Goal: Task Accomplishment & Management: Manage account settings

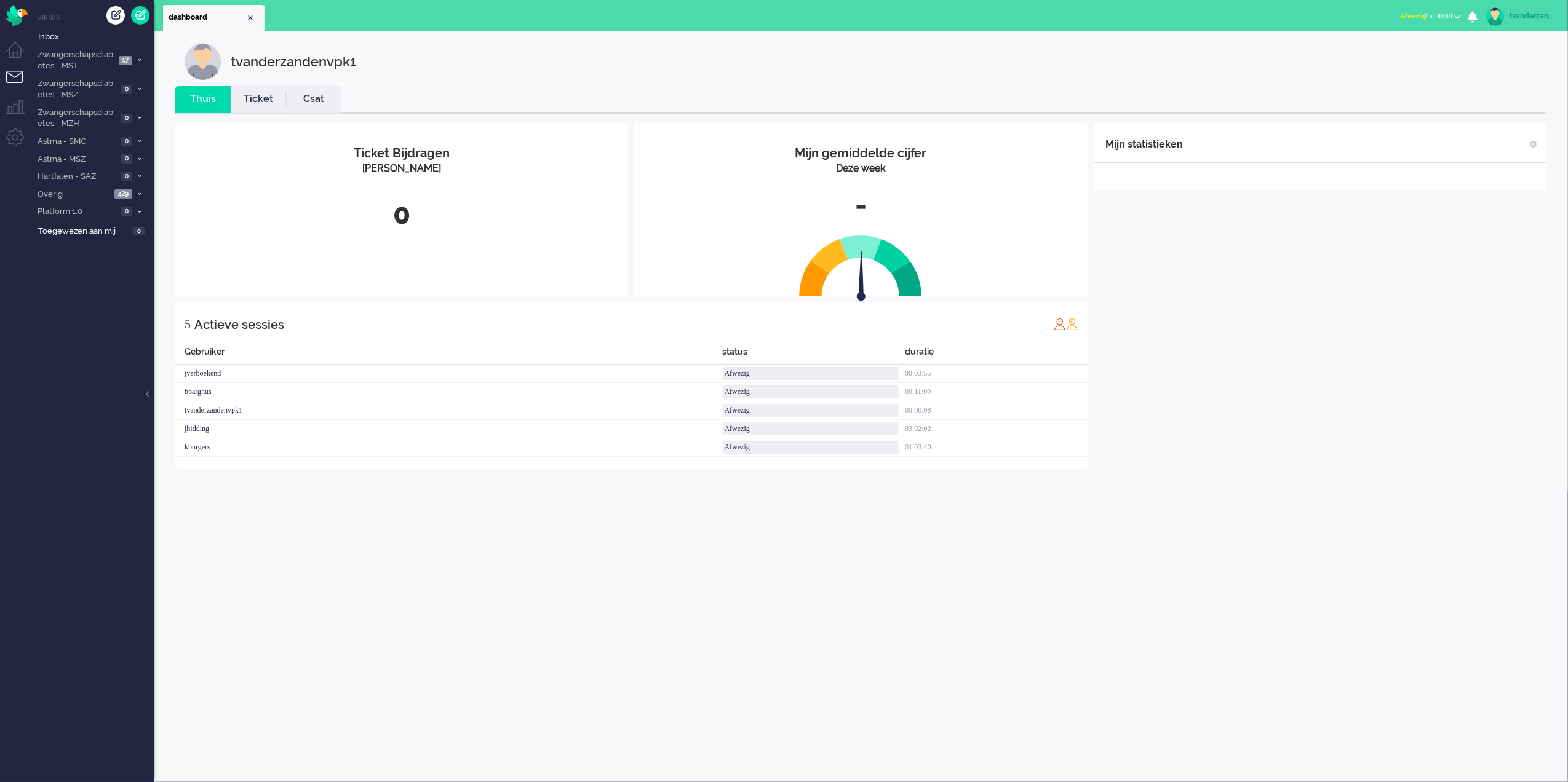
click at [1536, 23] on link "tvanderzandenvpk1" at bounding box center [1520, 16] width 72 height 18
click at [1496, 78] on link "Instellingen" at bounding box center [1518, 83] width 85 height 13
select select
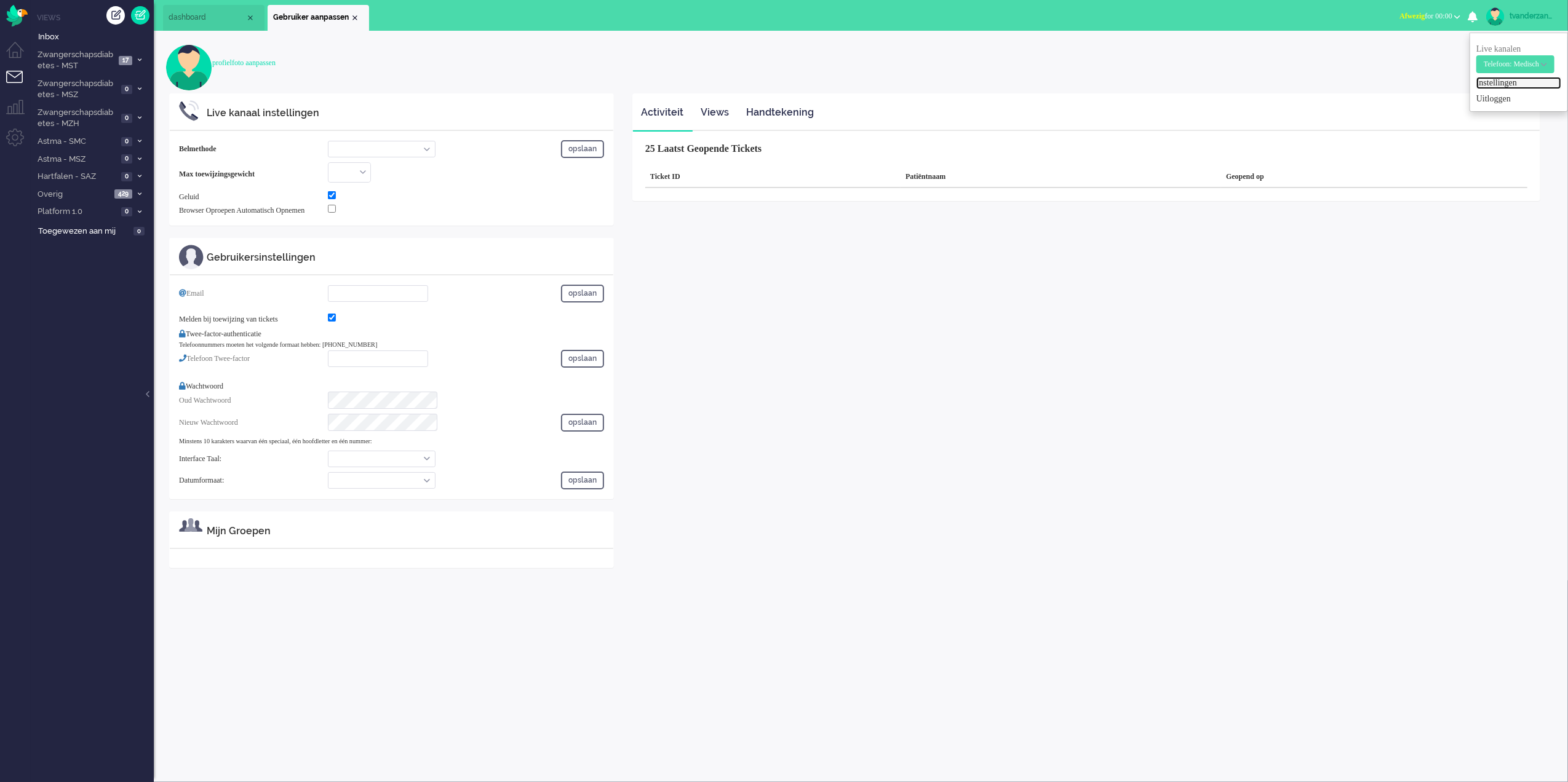
select select "browser"
checkbox input "true"
type input "[PERSON_NAME][EMAIL_ADDRESS][DOMAIN_NAME]"
checkbox input "true"
type input "[PHONE_NUMBER]"
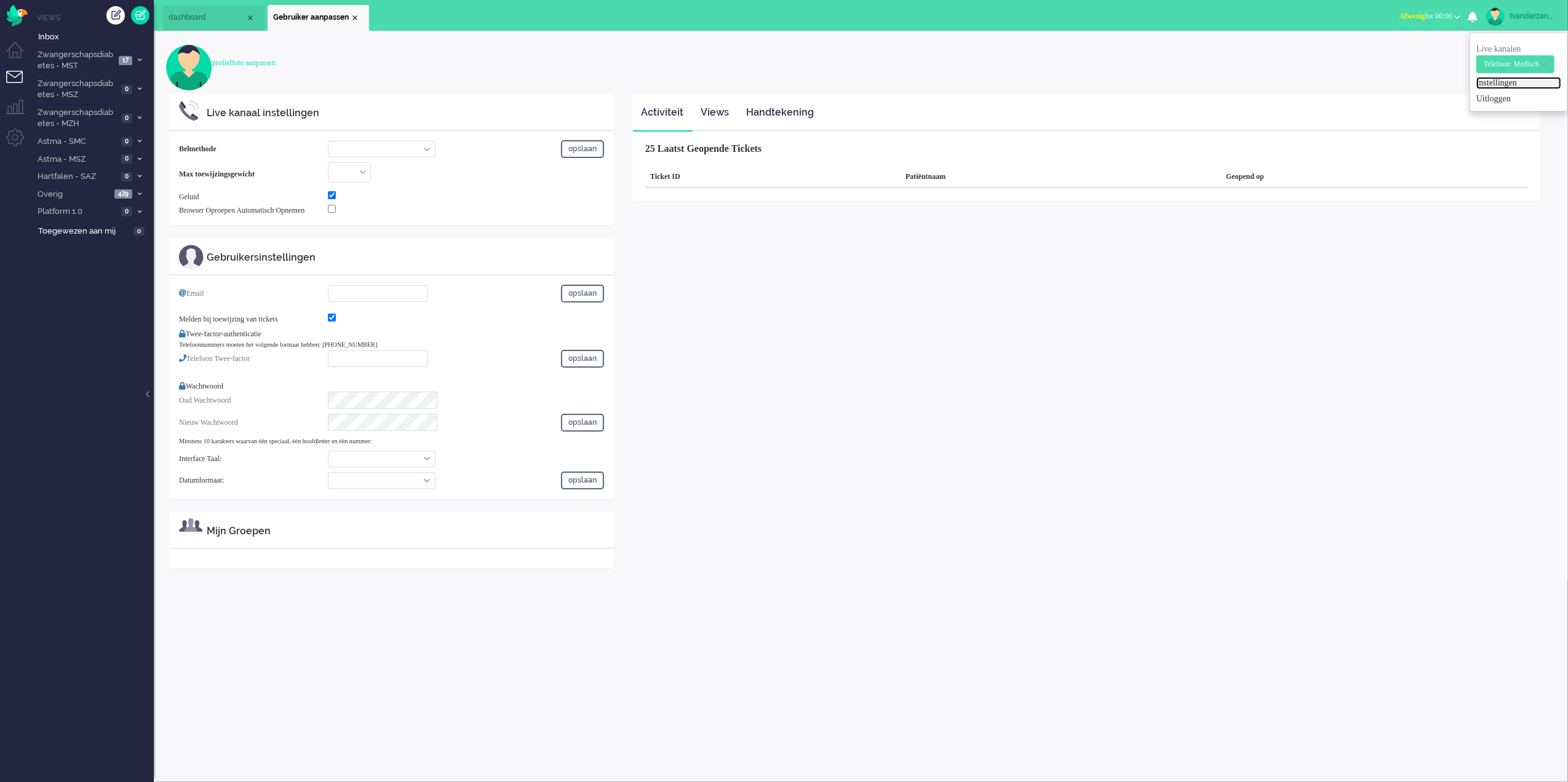
select select "nl"
select select "en_GB"
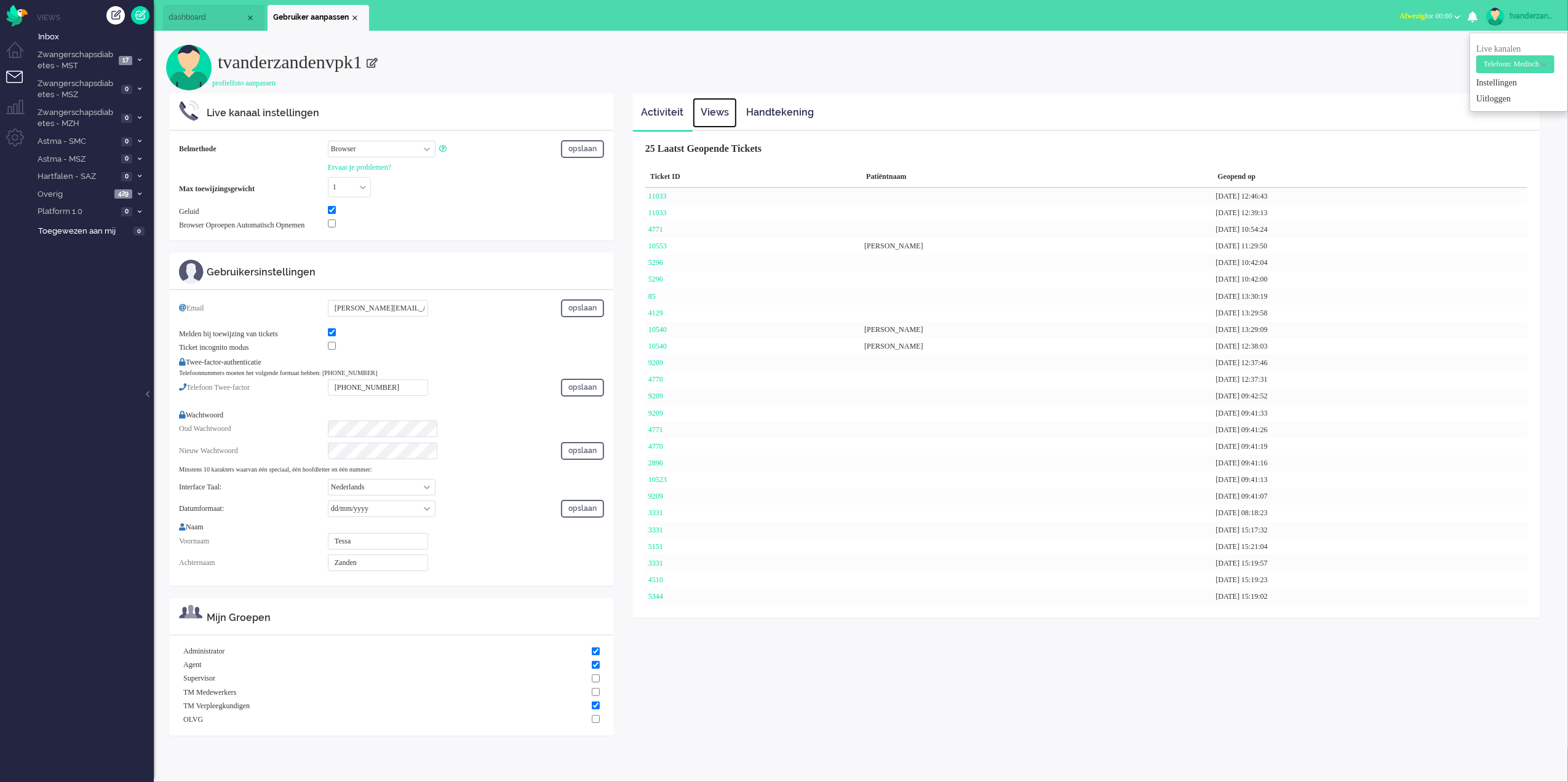
click at [719, 112] on link "Views" at bounding box center [715, 113] width 44 height 30
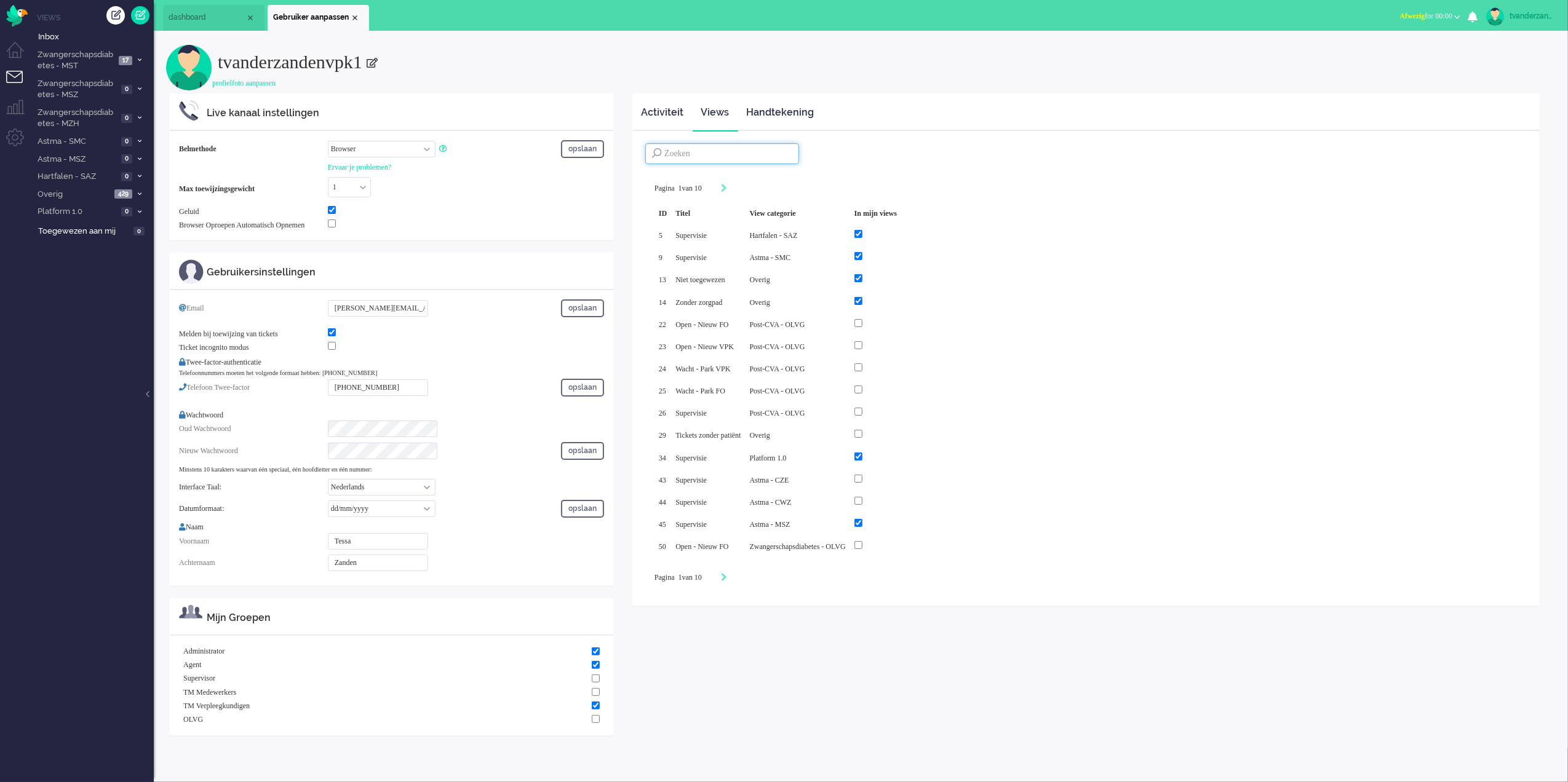
click at [734, 159] on input at bounding box center [722, 153] width 154 height 21
type input "cwz"
click at [854, 213] on input "checkbox" at bounding box center [850, 212] width 8 height 8
checkbox input "true"
click at [854, 325] on input "checkbox" at bounding box center [850, 323] width 8 height 8
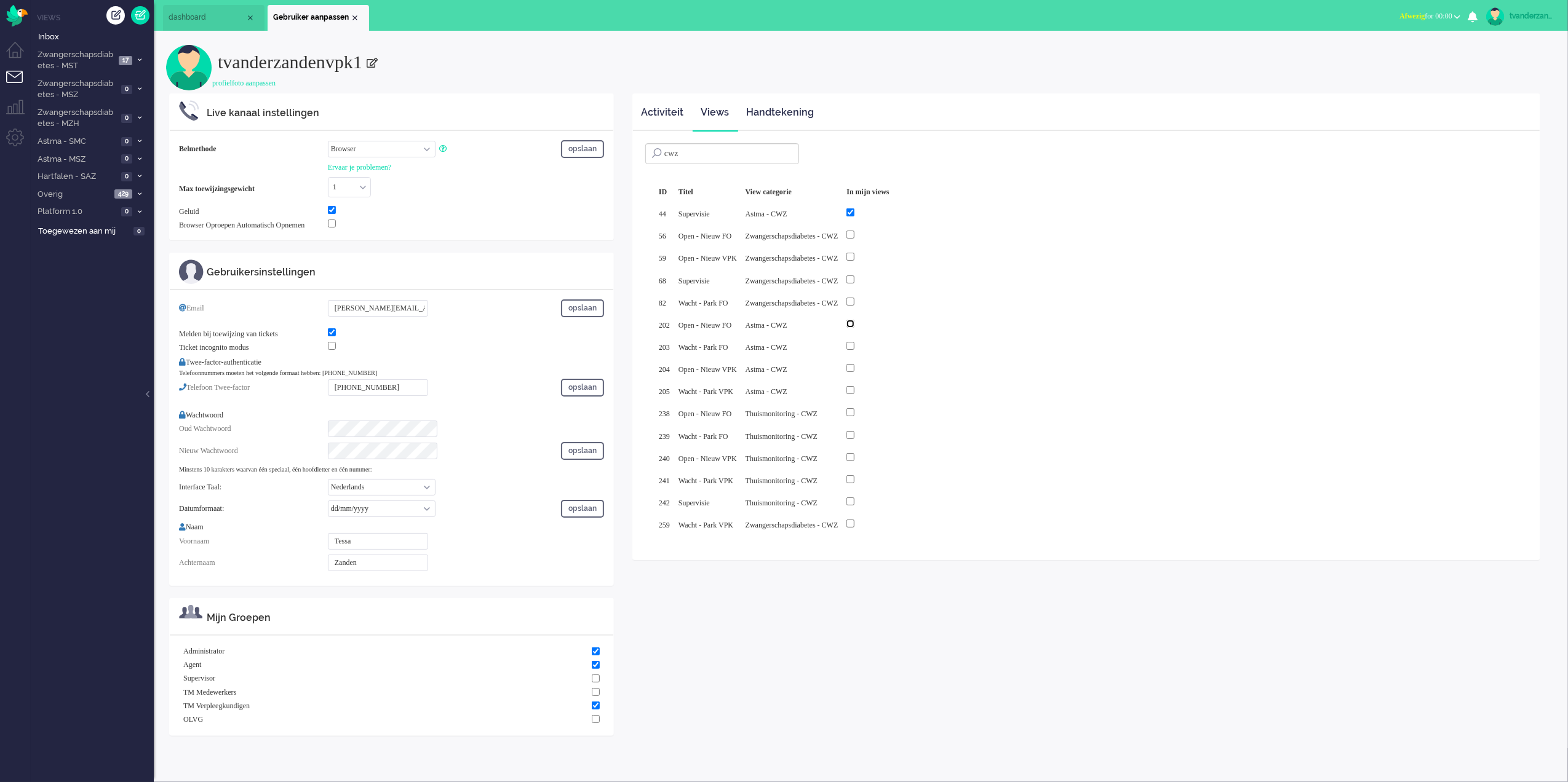
checkbox input "true"
click at [854, 348] on input "checkbox" at bounding box center [850, 346] width 8 height 8
checkbox input "true"
click at [854, 368] on input "checkbox" at bounding box center [850, 368] width 8 height 8
checkbox input "true"
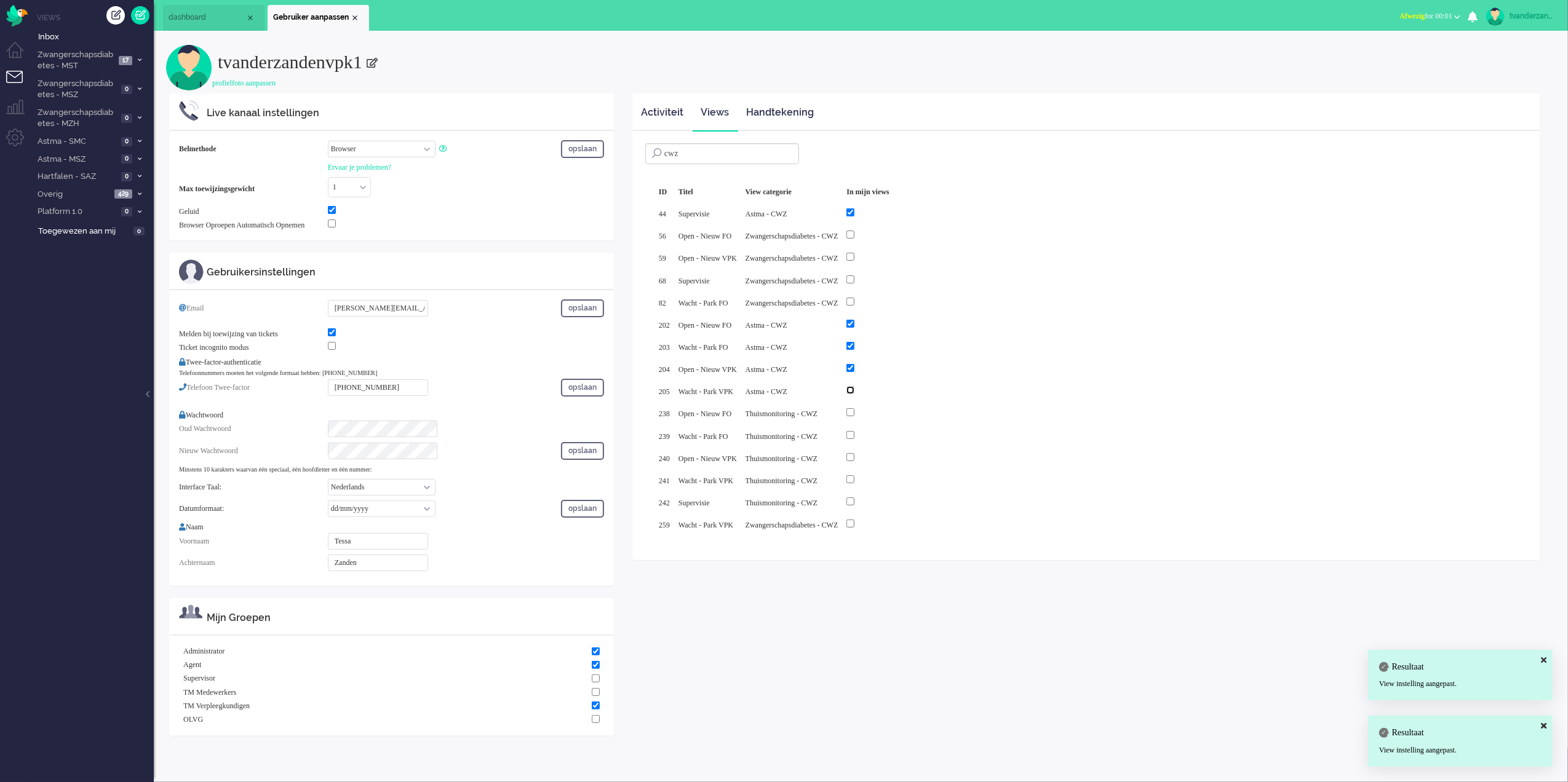
click at [854, 386] on input "checkbox" at bounding box center [850, 390] width 8 height 8
checkbox input "true"
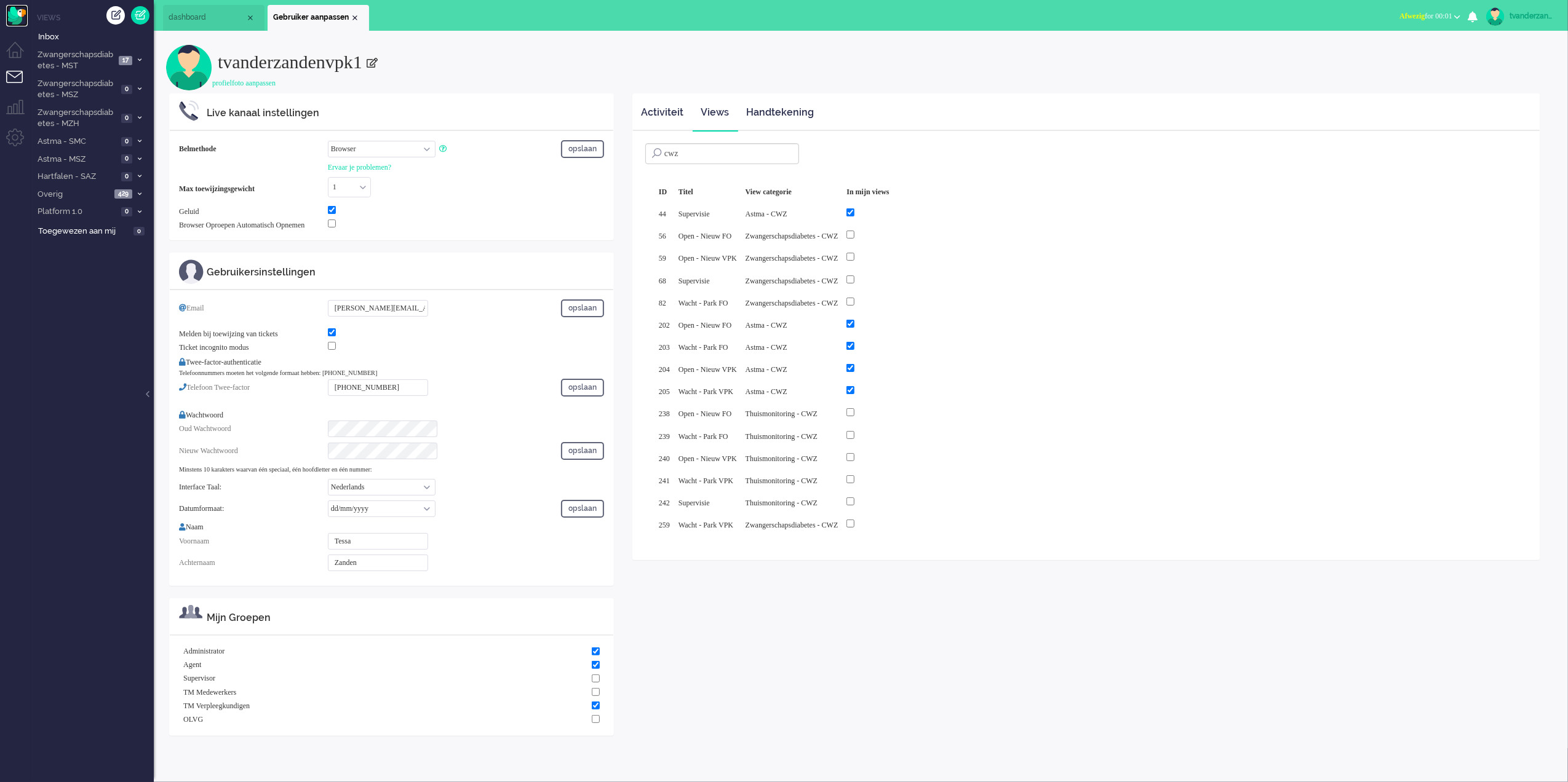
click at [16, 20] on img "Omnidesk" at bounding box center [17, 15] width 22 height 22
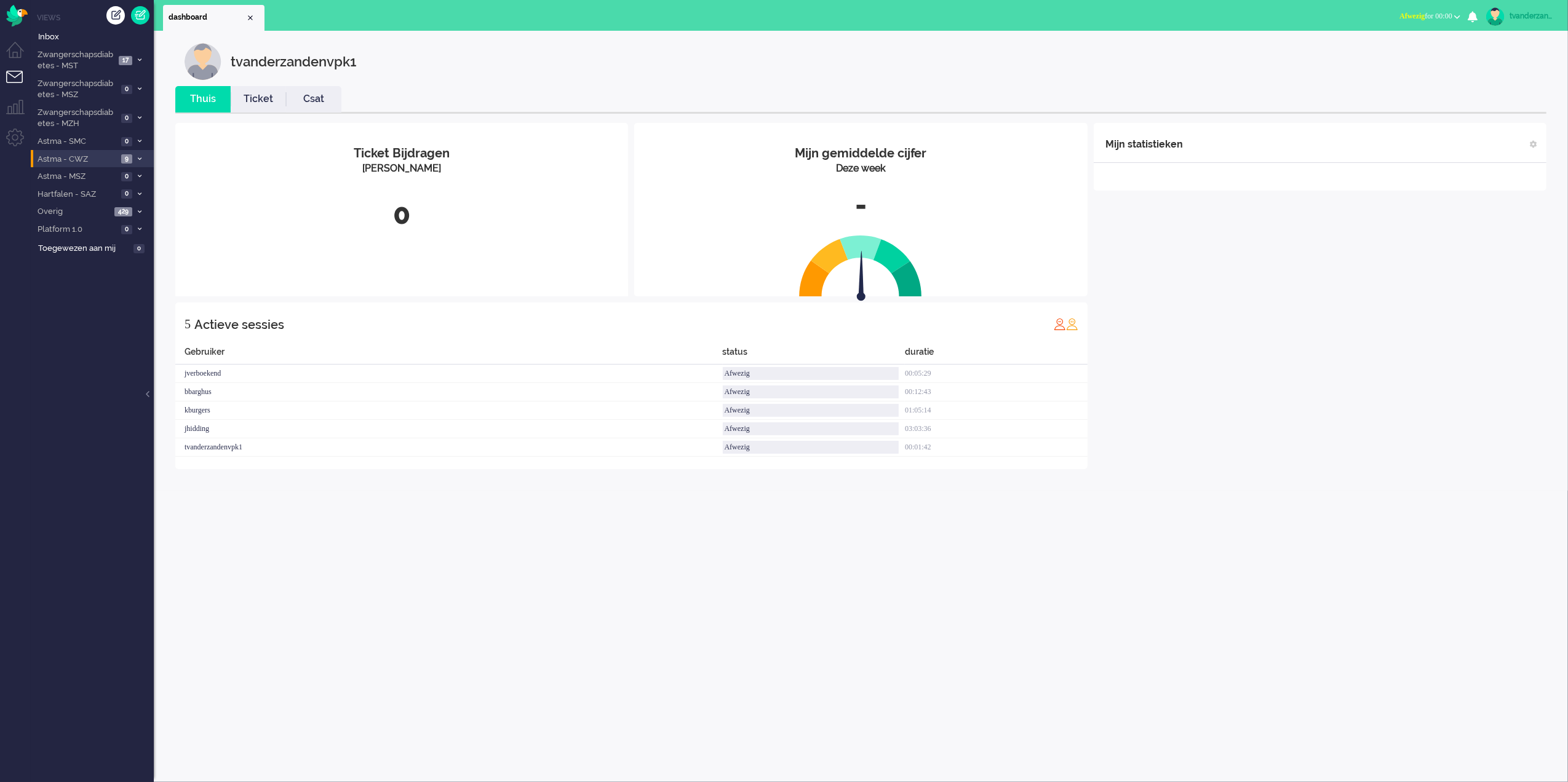
click at [105, 158] on span "Astma - CWZ" at bounding box center [77, 159] width 82 height 12
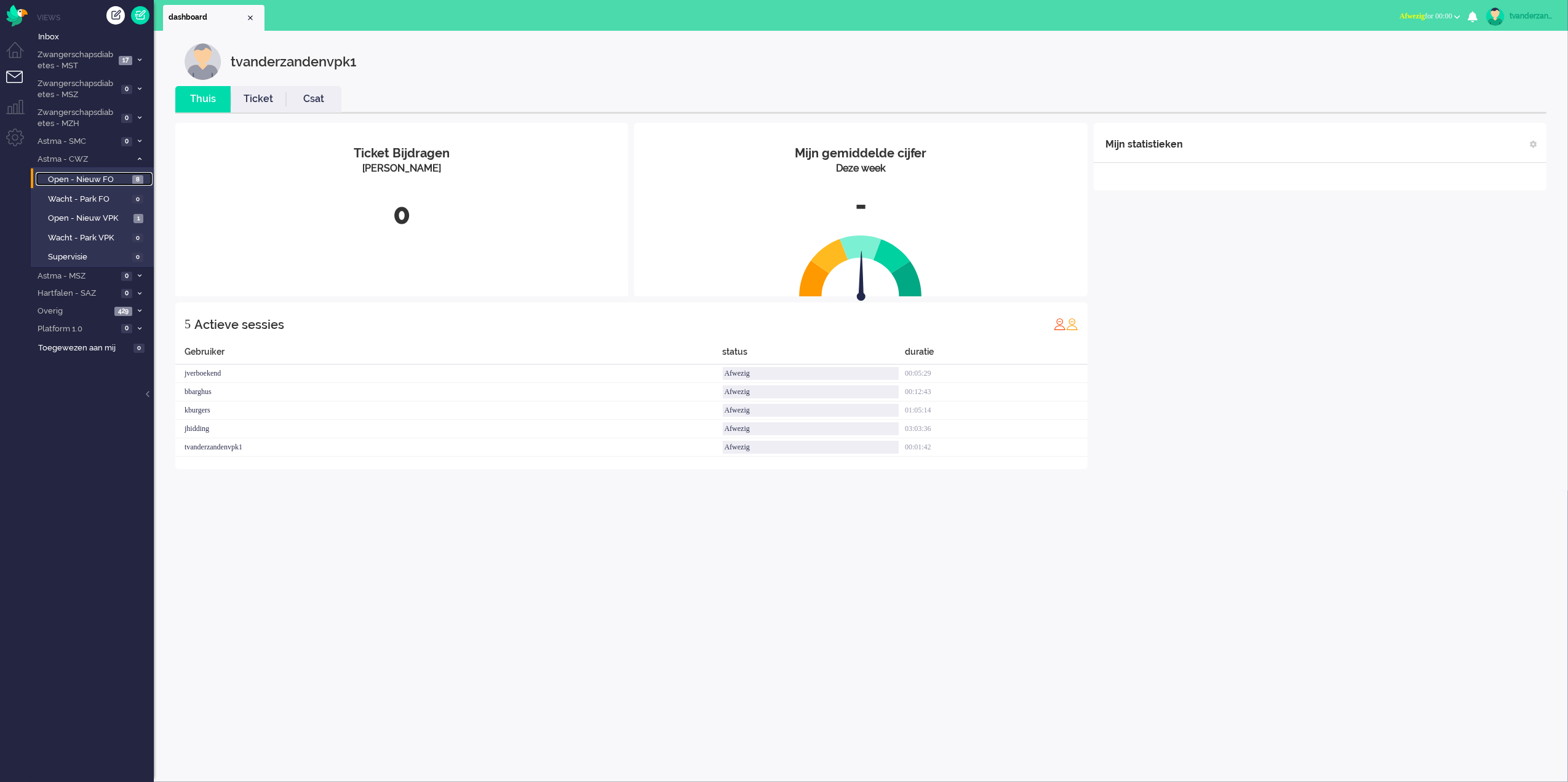
click at [109, 181] on span "Open - Nieuw FO" at bounding box center [88, 179] width 81 height 12
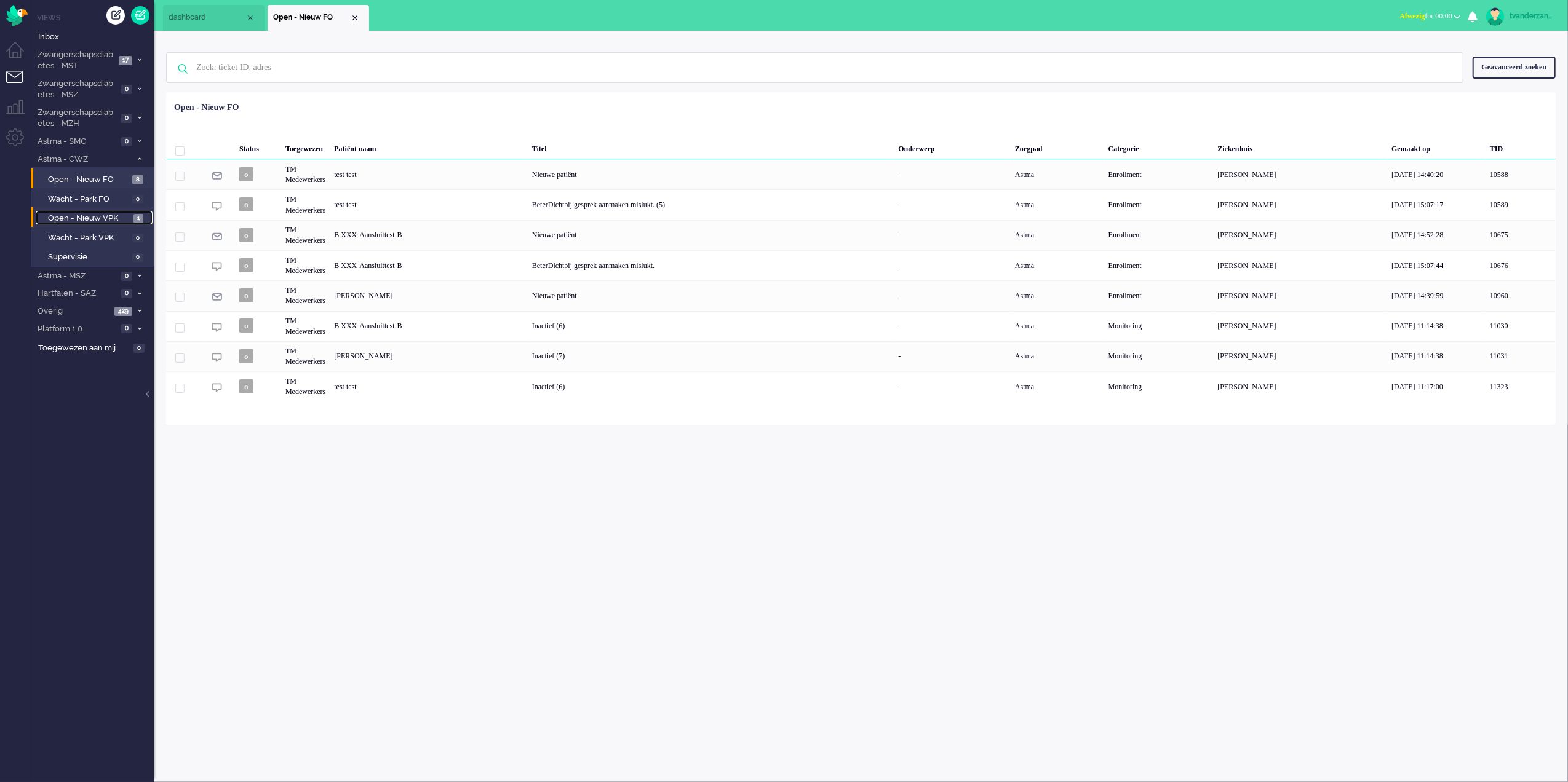
click at [114, 217] on span "Open - Nieuw VPK" at bounding box center [88, 218] width 82 height 12
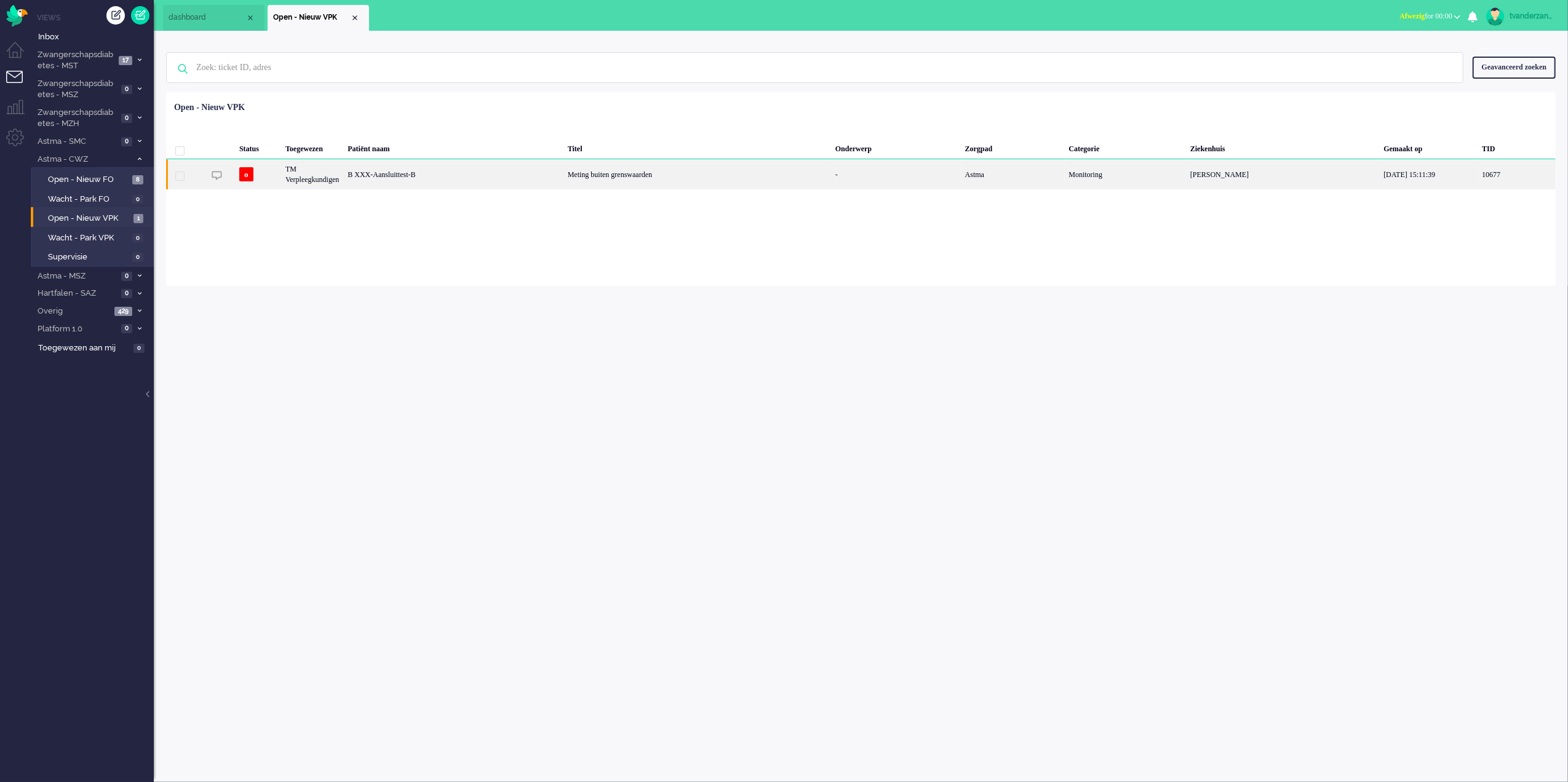
click at [474, 179] on div "B XXX-Aansluittest-B" at bounding box center [453, 174] width 220 height 30
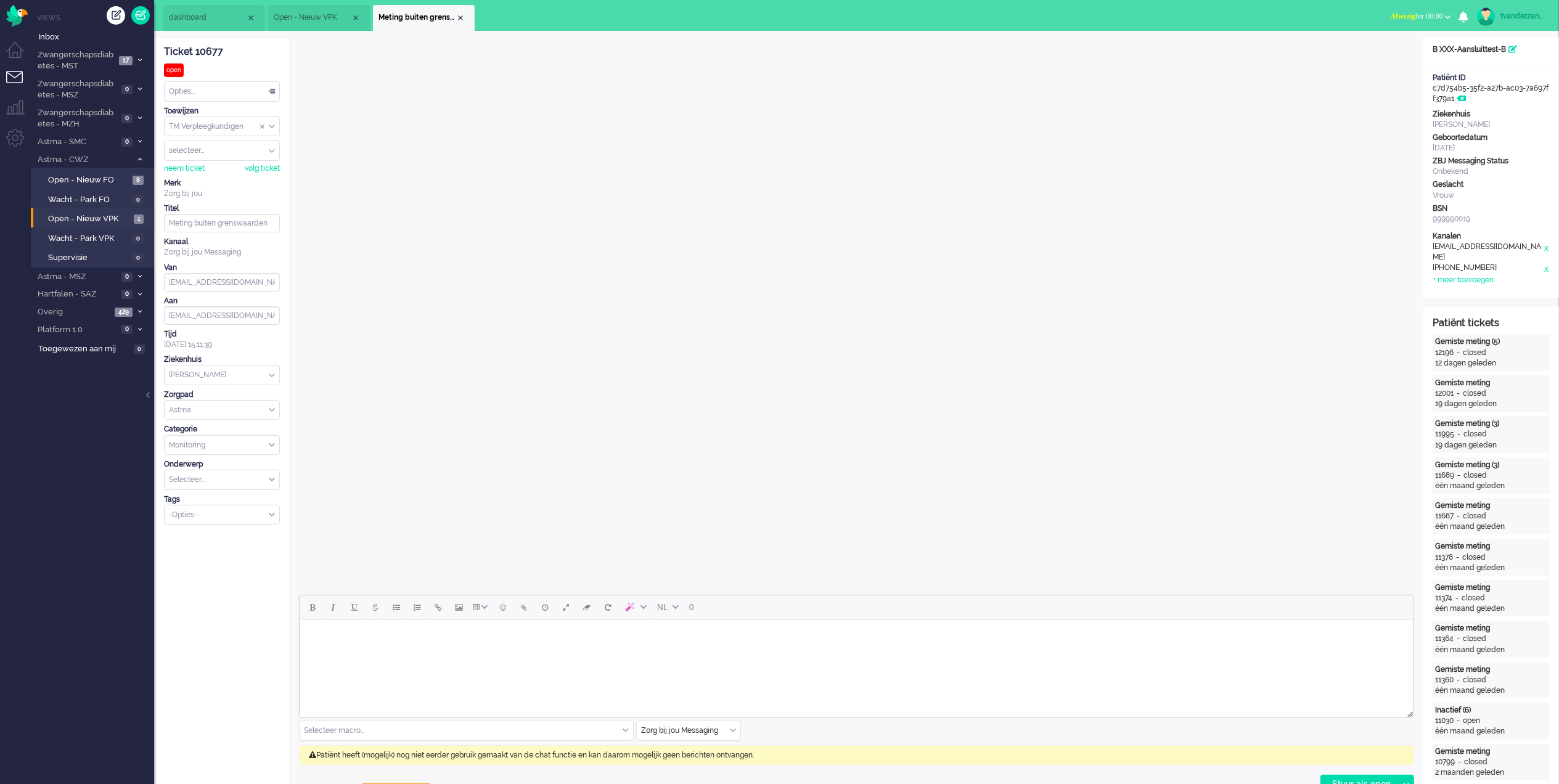
click at [460, 18] on div "Close tab" at bounding box center [460, 17] width 10 height 10
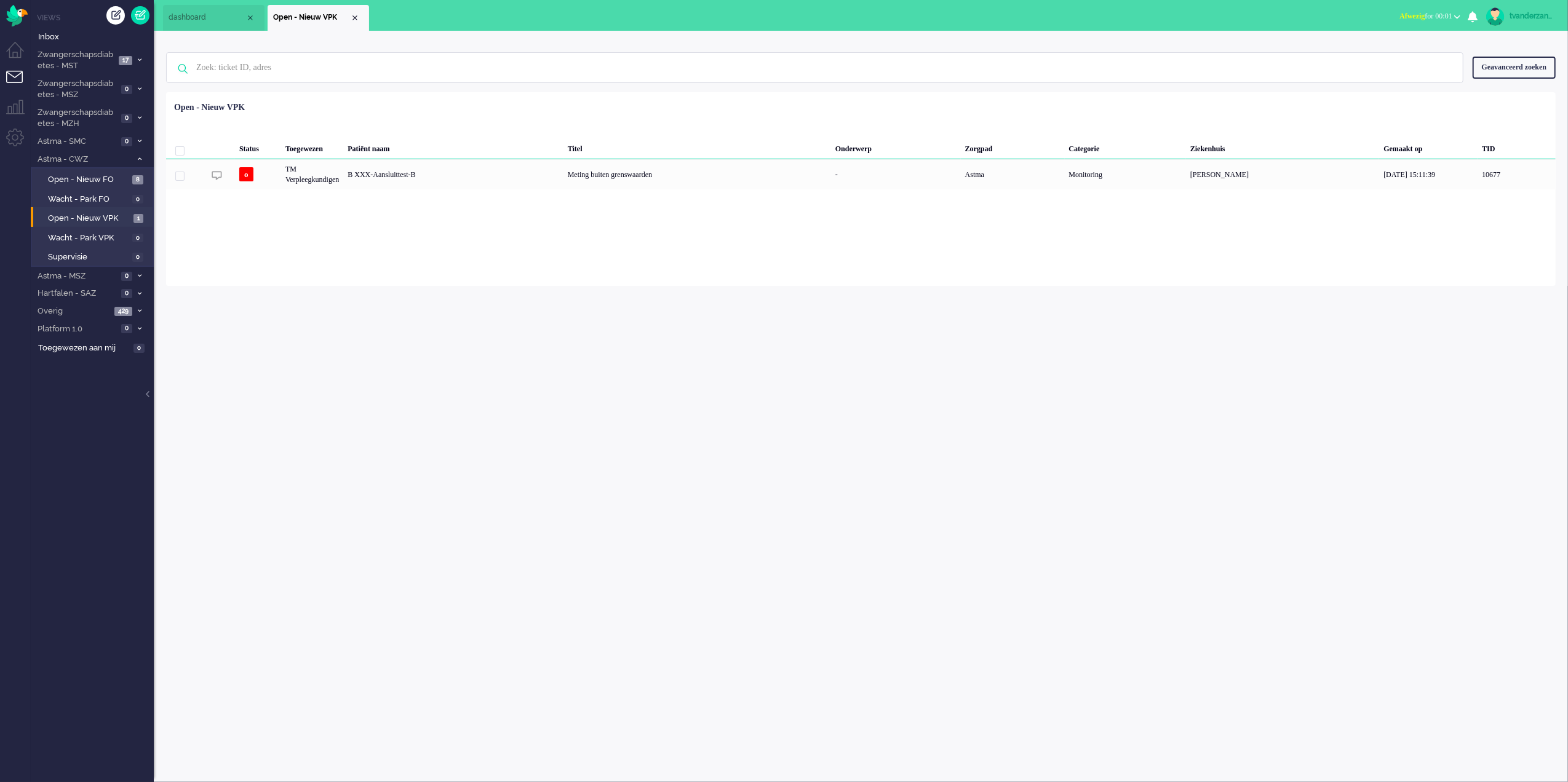
click at [1536, 20] on div "tvanderzandenvpk1" at bounding box center [1532, 16] width 46 height 13
click at [1476, 100] on link "Uitloggen" at bounding box center [1518, 99] width 85 height 13
